Goal: Information Seeking & Learning: Learn about a topic

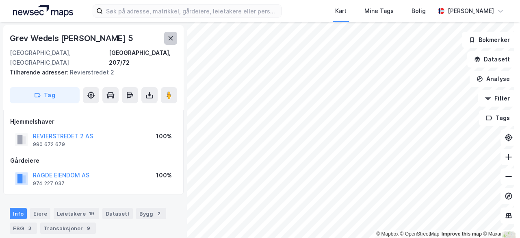
click at [168, 35] on icon at bounding box center [170, 38] width 7 height 7
click at [481, 86] on button "Analyse" at bounding box center [493, 79] width 47 height 16
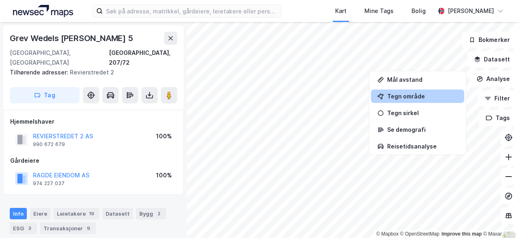
click at [408, 95] on div "Tegn område" at bounding box center [422, 96] width 71 height 7
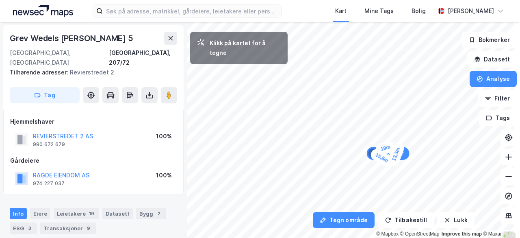
click at [400, 144] on div "13,3m" at bounding box center [396, 154] width 19 height 26
click at [378, 139] on div "9,7m" at bounding box center [374, 145] width 20 height 24
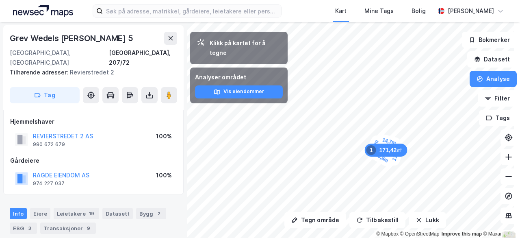
click at [384, 146] on div "171,42㎡ 1" at bounding box center [386, 149] width 43 height 13
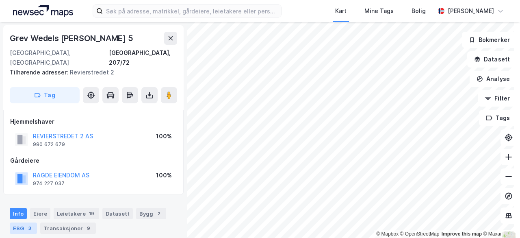
click at [25, 222] on div "ESG 3" at bounding box center [23, 227] width 27 height 11
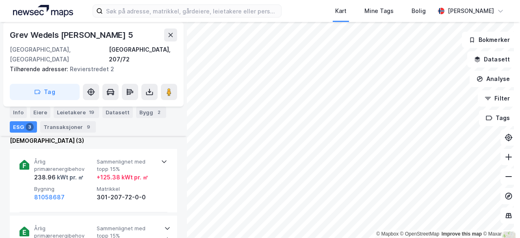
scroll to position [292, 0]
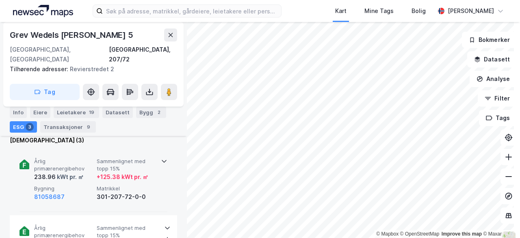
click at [162, 158] on icon at bounding box center [164, 161] width 7 height 7
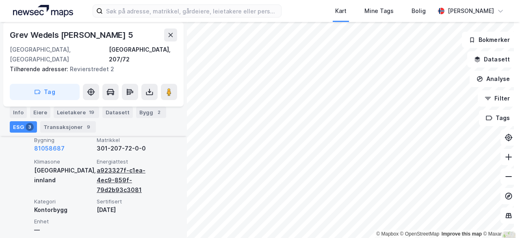
scroll to position [340, 0]
click at [114, 168] on div "a923327f-c1ea-4ec9-859f-79d2b93c3081" at bounding box center [126, 180] width 59 height 29
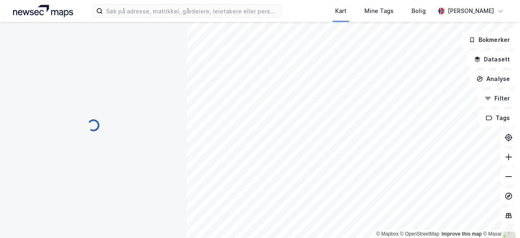
scroll to position [139, 0]
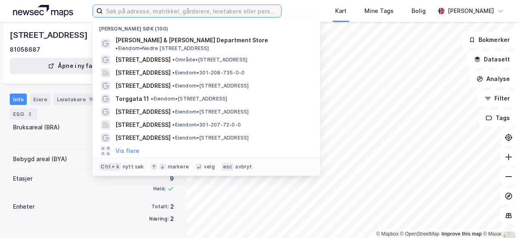
click at [168, 13] on input at bounding box center [192, 11] width 178 height 12
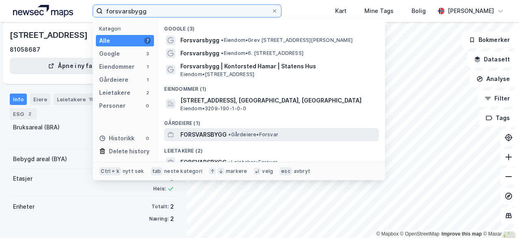
type input "forsvarsbygg"
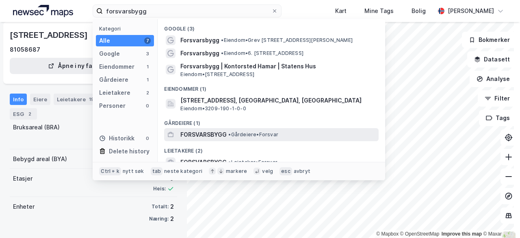
click at [206, 136] on span "FORSVARSBYGG" at bounding box center [203, 135] width 46 height 10
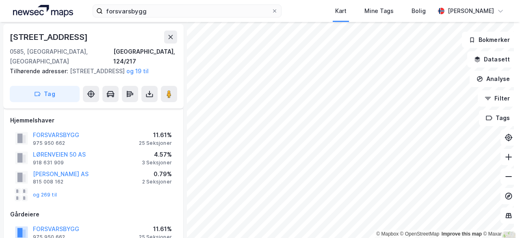
scroll to position [33, 0]
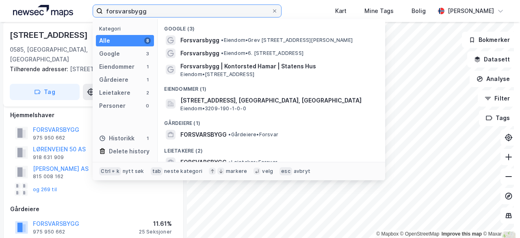
click at [171, 10] on input "forsvarsbygg" at bounding box center [187, 11] width 169 height 12
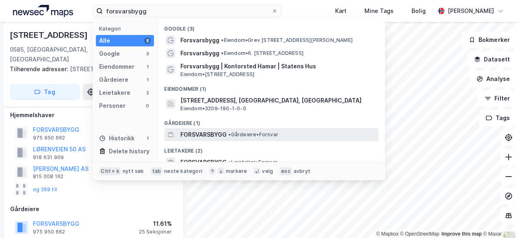
click at [208, 135] on span "FORSVARSBYGG" at bounding box center [203, 135] width 46 height 10
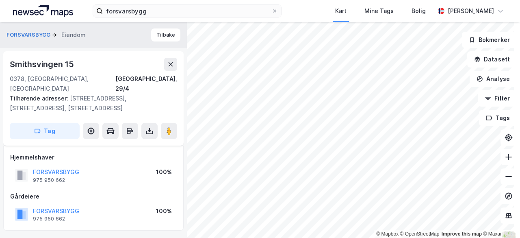
scroll to position [33, 0]
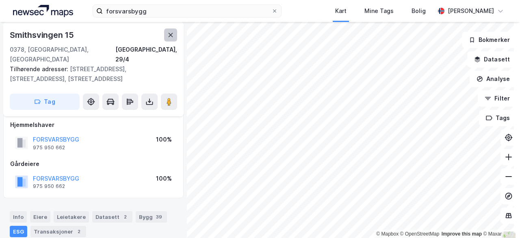
click at [171, 36] on icon at bounding box center [170, 35] width 7 height 7
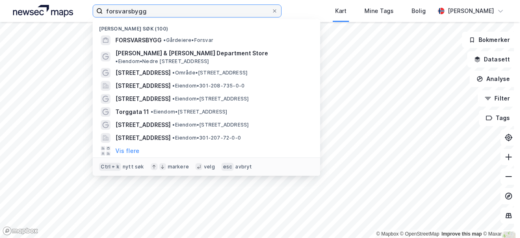
click at [178, 14] on input "forsvarsbygg" at bounding box center [187, 11] width 169 height 12
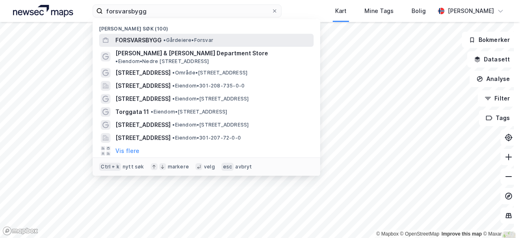
click at [184, 43] on span "• Gårdeiere • Forsvar" at bounding box center [188, 40] width 50 height 7
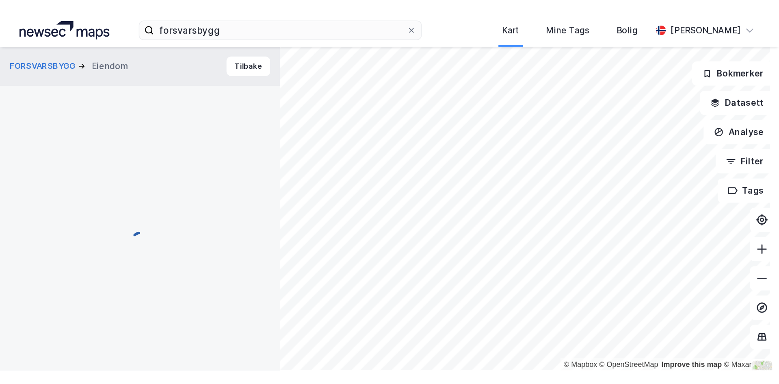
scroll to position [33, 0]
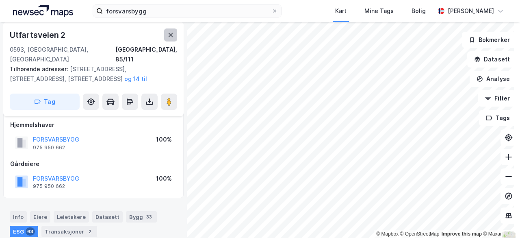
click at [171, 36] on icon at bounding box center [170, 35] width 7 height 7
